Goal: Information Seeking & Learning: Understand process/instructions

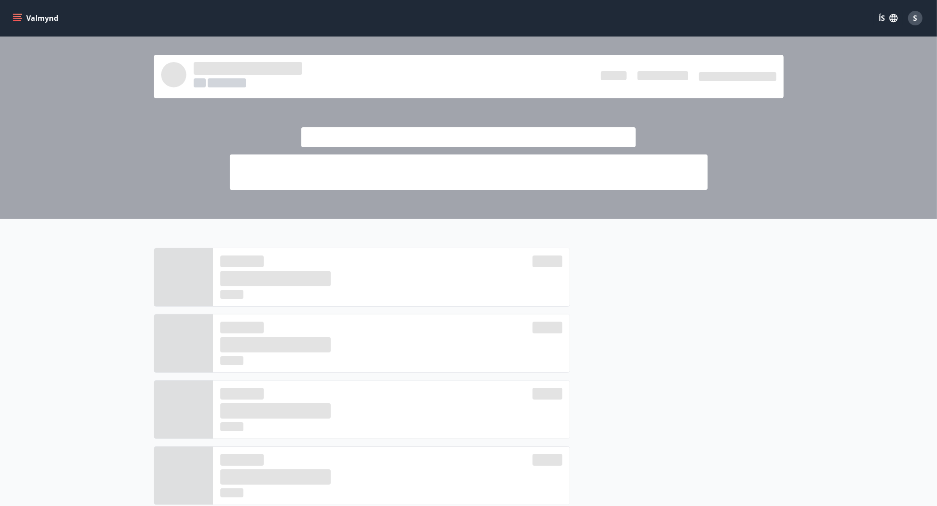
click at [17, 12] on button "Valmynd" at bounding box center [36, 18] width 51 height 16
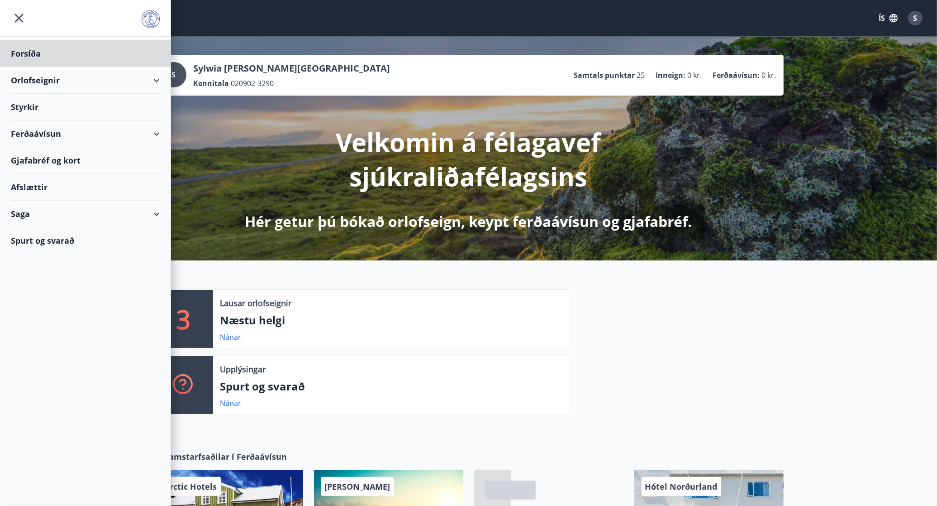
click at [28, 67] on div "Styrkir" at bounding box center [85, 53] width 149 height 27
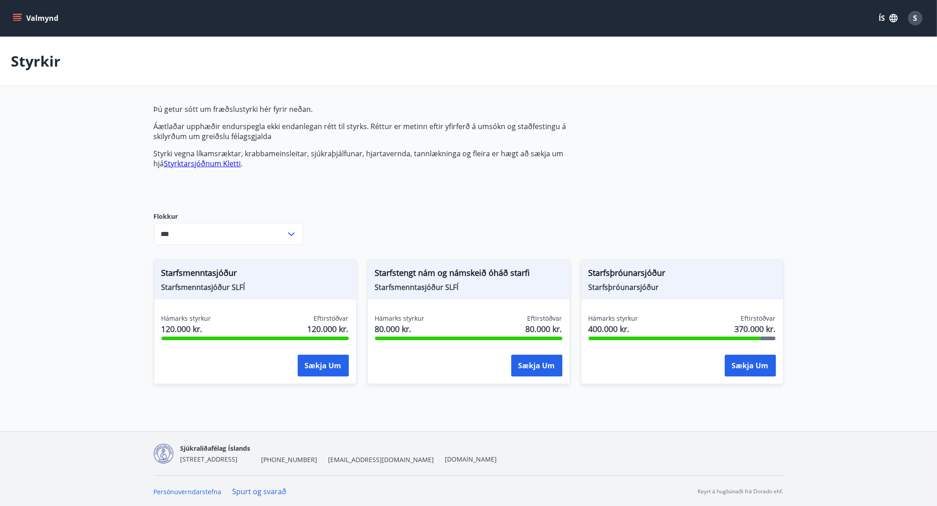
type input "***"
drag, startPoint x: 591, startPoint y: 269, endPoint x: 786, endPoint y: 345, distance: 209.2
click at [786, 345] on div "Þú getur sótt um fræðslustyrki hér fyrir neðan. Áætlaðar upphæðir endurspegla e…" at bounding box center [469, 249] width 652 height 291
drag, startPoint x: 786, startPoint y: 345, endPoint x: 795, endPoint y: 224, distance: 120.7
click at [795, 224] on main "Styrkir Þú getur sótt um fræðslustyrki hér fyrir neðan. Áætlaðar upphæðir endur…" at bounding box center [468, 216] width 937 height 358
